Goal: Transaction & Acquisition: Purchase product/service

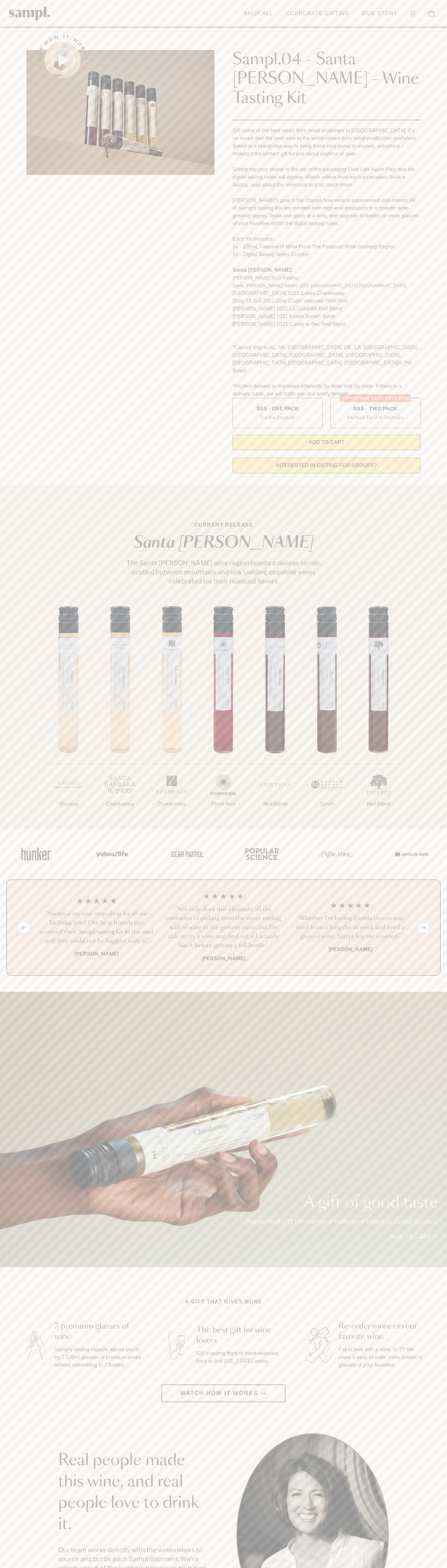
click at [336, 29] on div "Sampl.04 - Santa [PERSON_NAME] - Wine Tasting Kit Gift some of the best wines f…" at bounding box center [326, 237] width 188 height 424
click at [343, 1567] on html "Skip to main content Toggle navigation menu Shop All Corporate Gifting Our Stor…" at bounding box center [224, 1304] width 447 height 2608
click at [13, 96] on section "See how it works Sampl.04 - Santa [PERSON_NAME] - Wine Tasting Kit Gift some of…" at bounding box center [224, 252] width 447 height 453
